Goal: Transaction & Acquisition: Purchase product/service

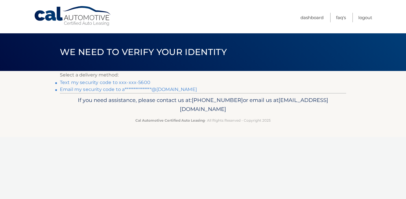
click at [113, 82] on link "Text my security code to xxx-xxx-5600" at bounding box center [105, 81] width 90 height 5
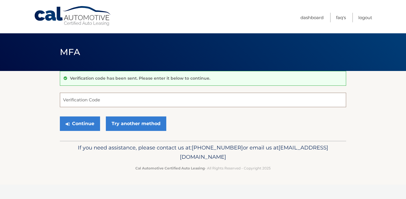
click at [114, 94] on input "Verification Code" at bounding box center [203, 99] width 286 height 14
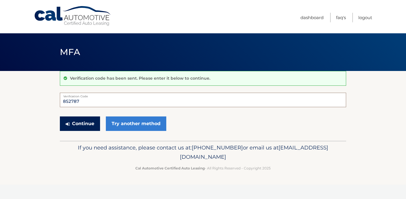
type input "852787"
click at [71, 127] on button "Continue" at bounding box center [80, 123] width 40 height 14
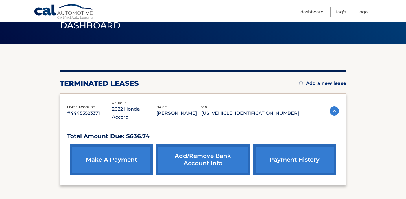
scroll to position [29, 0]
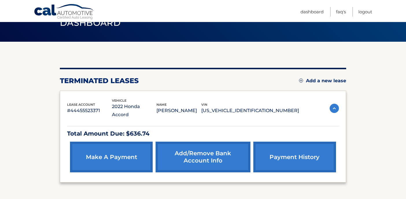
click at [89, 142] on link "make a payment" at bounding box center [111, 156] width 83 height 31
click at [116, 142] on link "make a payment" at bounding box center [111, 156] width 83 height 31
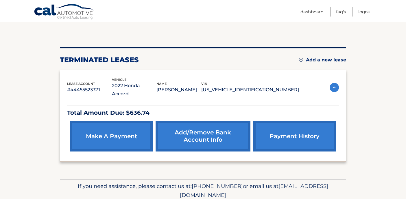
scroll to position [52, 0]
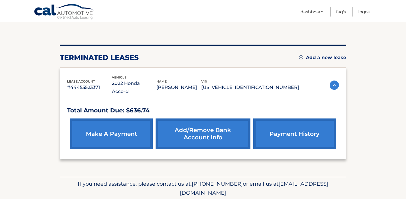
click at [130, 126] on link "make a payment" at bounding box center [111, 133] width 83 height 31
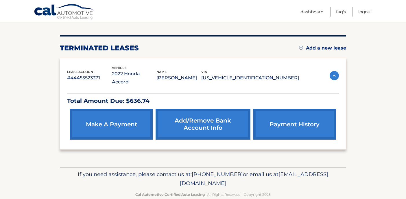
scroll to position [66, 0]
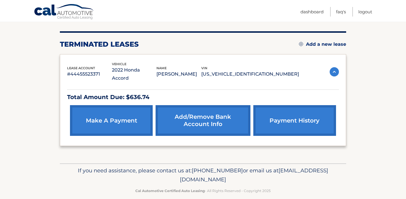
click at [92, 105] on link "make a payment" at bounding box center [111, 120] width 83 height 31
click at [99, 118] on link "make a payment" at bounding box center [111, 120] width 83 height 31
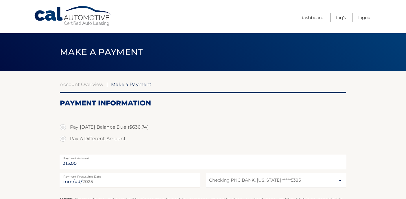
select select "NjNkY2QzNDctMmJmMC00MWM1LWIxZjgtODg2MDFkNjNiNDk3"
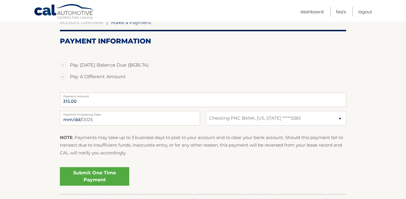
scroll to position [66, 0]
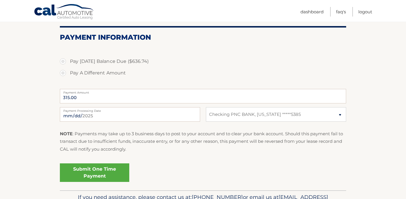
click at [63, 75] on label "Pay A Different Amount" at bounding box center [203, 73] width 286 height 12
click at [63, 75] on input "Pay A Different Amount" at bounding box center [65, 71] width 6 height 9
radio input "true"
click at [64, 66] on label "Pay Today's Balance Due ($636.74)" at bounding box center [203, 61] width 286 height 12
click at [64, 65] on input "Pay Today's Balance Due ($636.74)" at bounding box center [65, 59] width 6 height 9
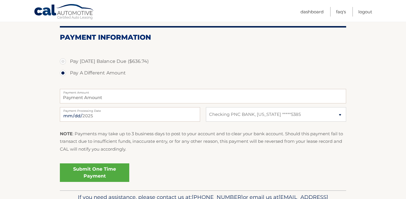
radio input "true"
type input "636.74"
click at [65, 74] on label "Pay A Different Amount" at bounding box center [203, 73] width 286 height 12
click at [65, 74] on input "Pay A Different Amount" at bounding box center [65, 71] width 6 height 9
radio input "true"
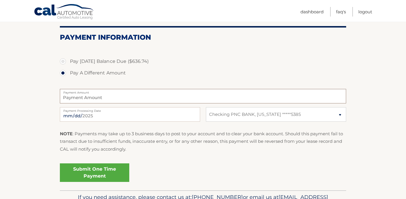
click at [101, 100] on input "Payment Amount" at bounding box center [203, 96] width 286 height 14
type input "315"
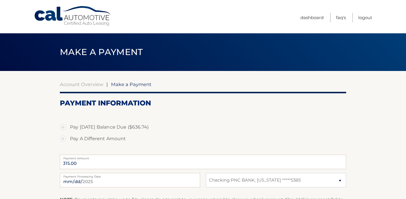
select select "NjNkY2QzNDctMmJmMC00MWM1LWIxZjgtODg2MDFkNjNiNDk3"
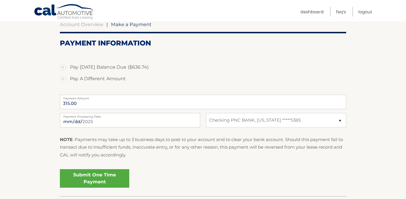
scroll to position [101, 0]
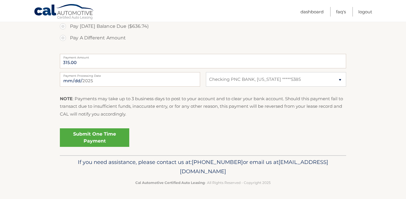
click at [101, 138] on link "Submit One Time Payment" at bounding box center [94, 137] width 69 height 18
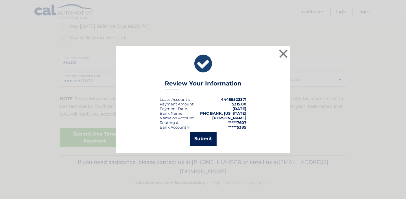
click at [203, 142] on button "Submit" at bounding box center [203, 139] width 27 height 14
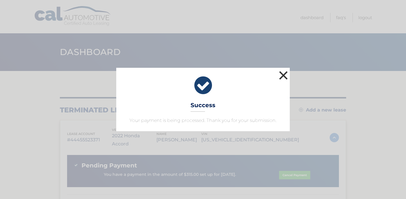
click at [280, 77] on button "×" at bounding box center [283, 75] width 12 height 12
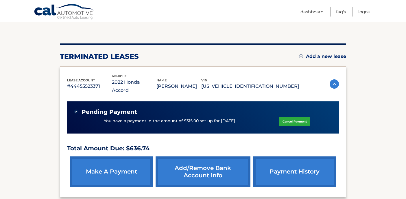
scroll to position [53, 0]
